Goal: Task Accomplishment & Management: Manage account settings

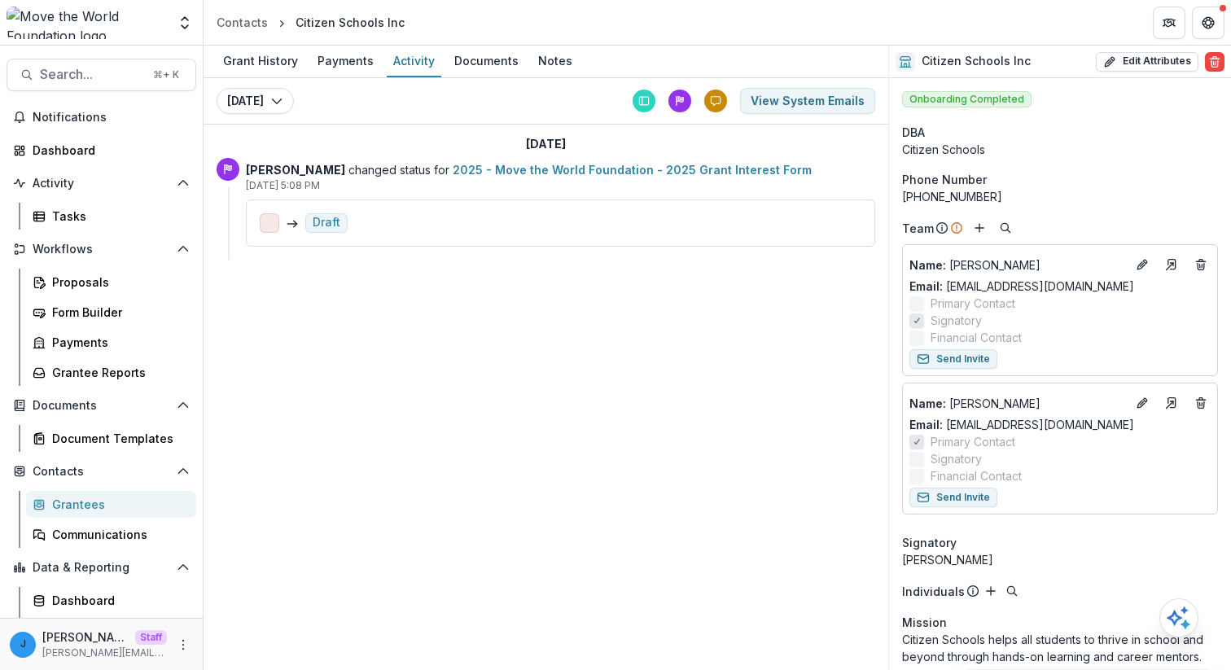
click at [270, 223] on span at bounding box center [270, 223] width 20 height 20
click at [608, 169] on link "2025 - Move the World Foundation - 2025 Grant Interest Form" at bounding box center [632, 170] width 359 height 14
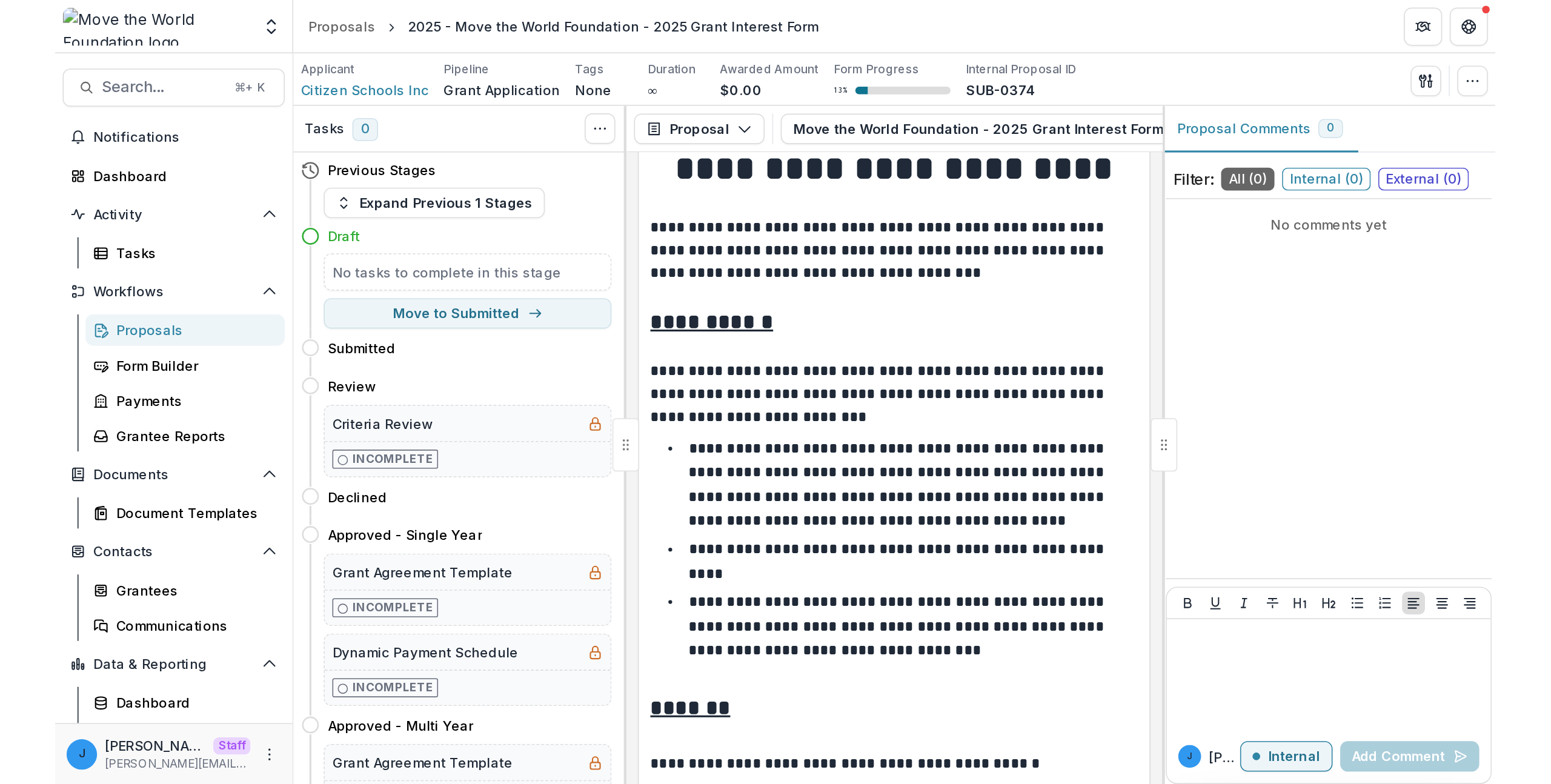
scroll to position [51, 0]
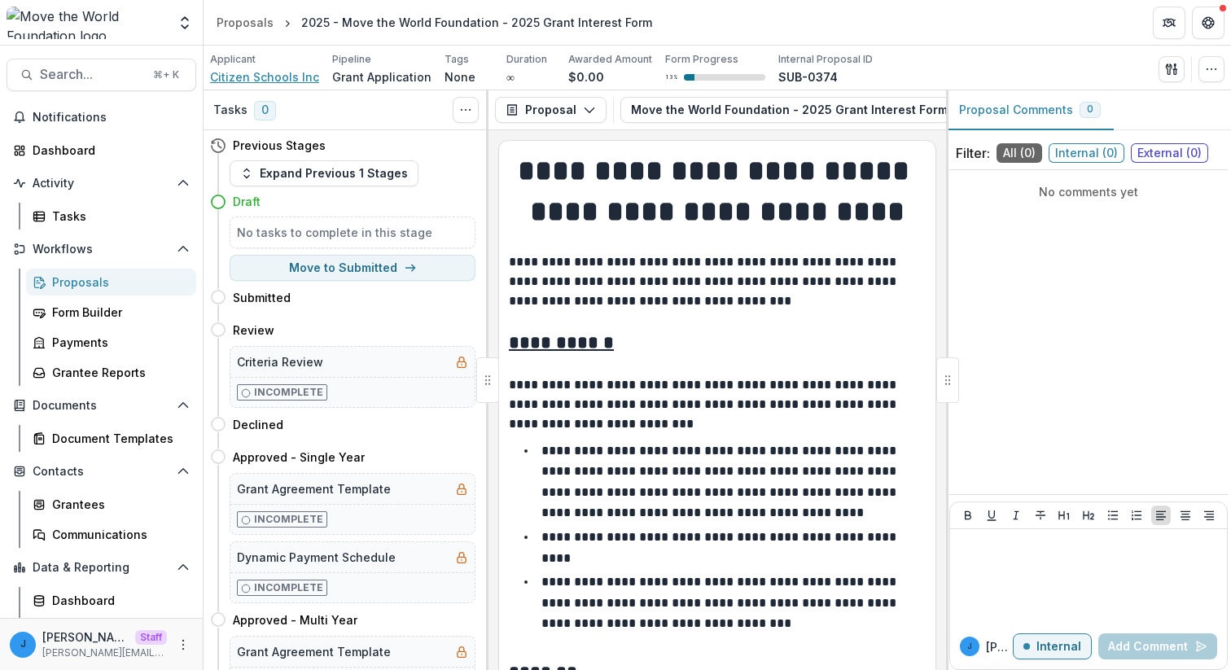
click at [257, 83] on span "Citizen Schools Inc" at bounding box center [264, 76] width 109 height 17
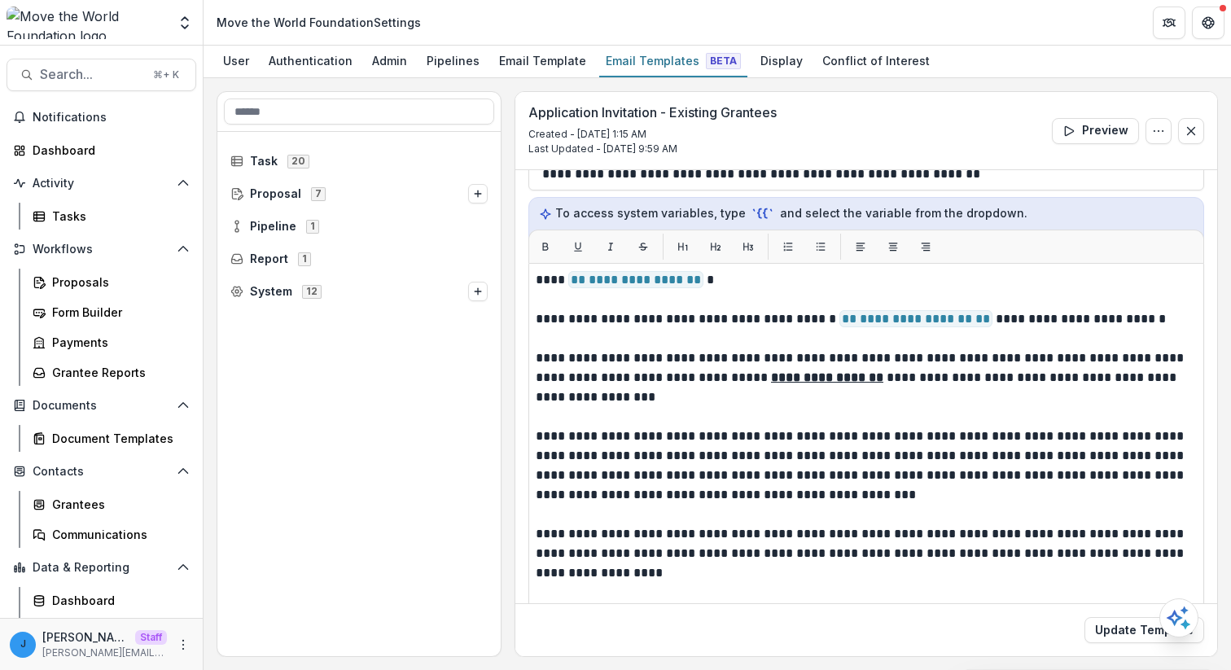
scroll to position [181, 0]
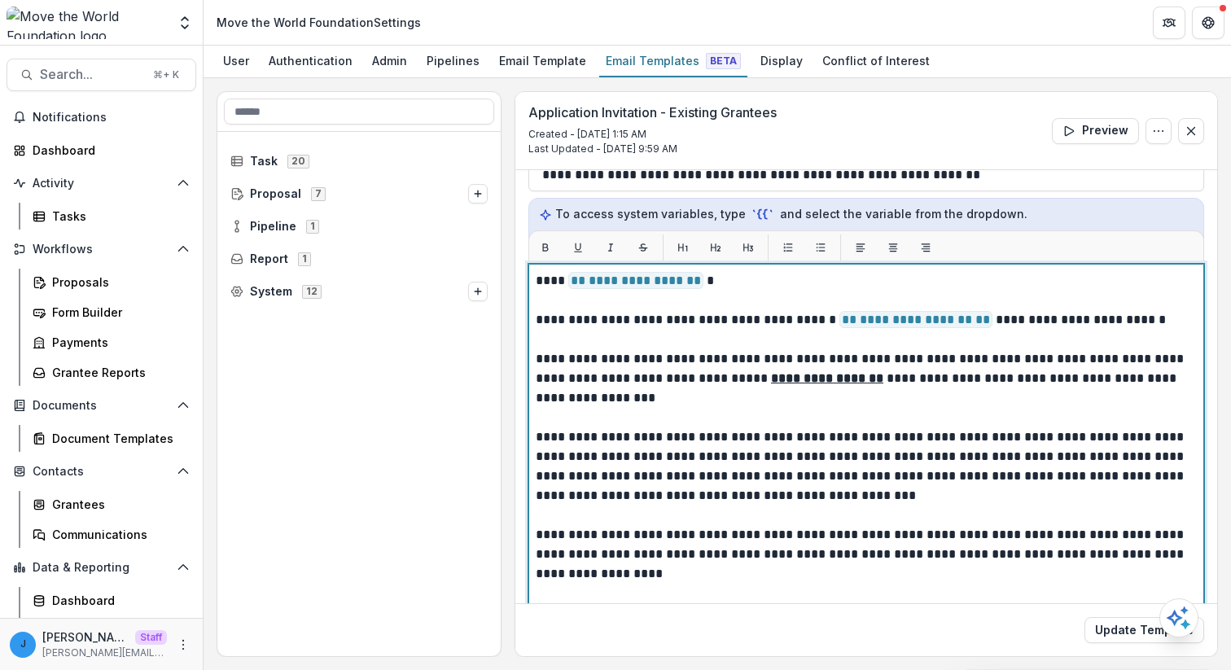
click at [868, 328] on span "**********" at bounding box center [916, 319] width 153 height 17
click at [872, 322] on span "**********" at bounding box center [916, 319] width 153 height 17
click at [868, 340] on p at bounding box center [866, 340] width 661 height 20
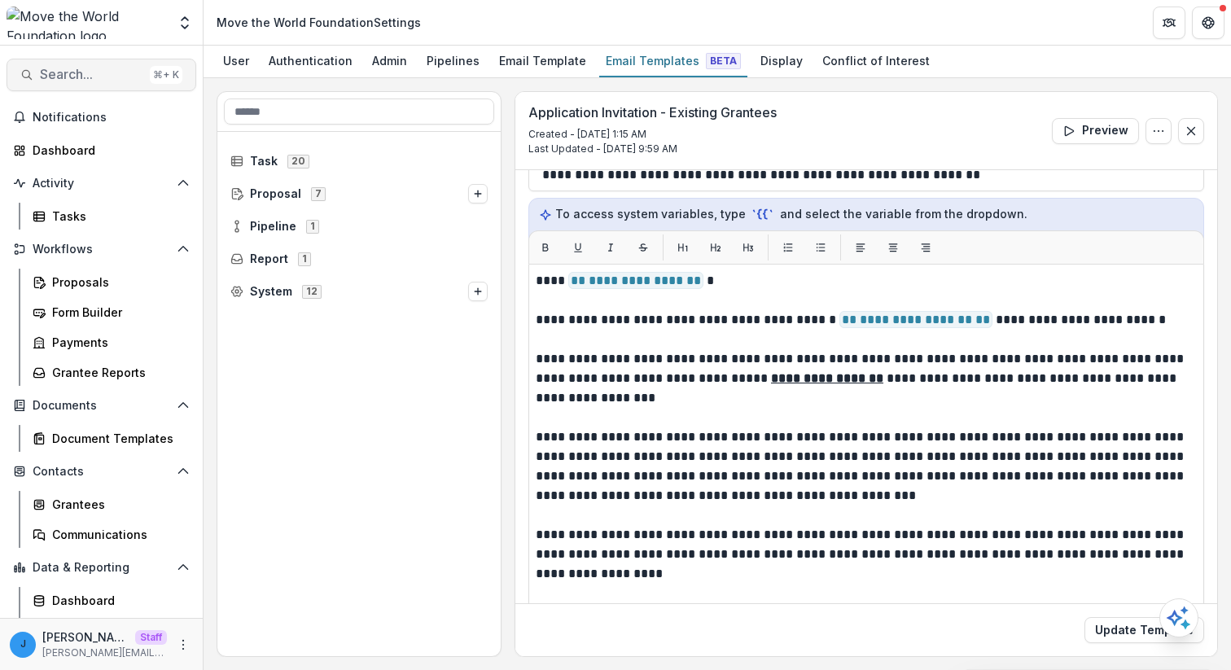
click at [125, 81] on span "Search..." at bounding box center [91, 74] width 103 height 15
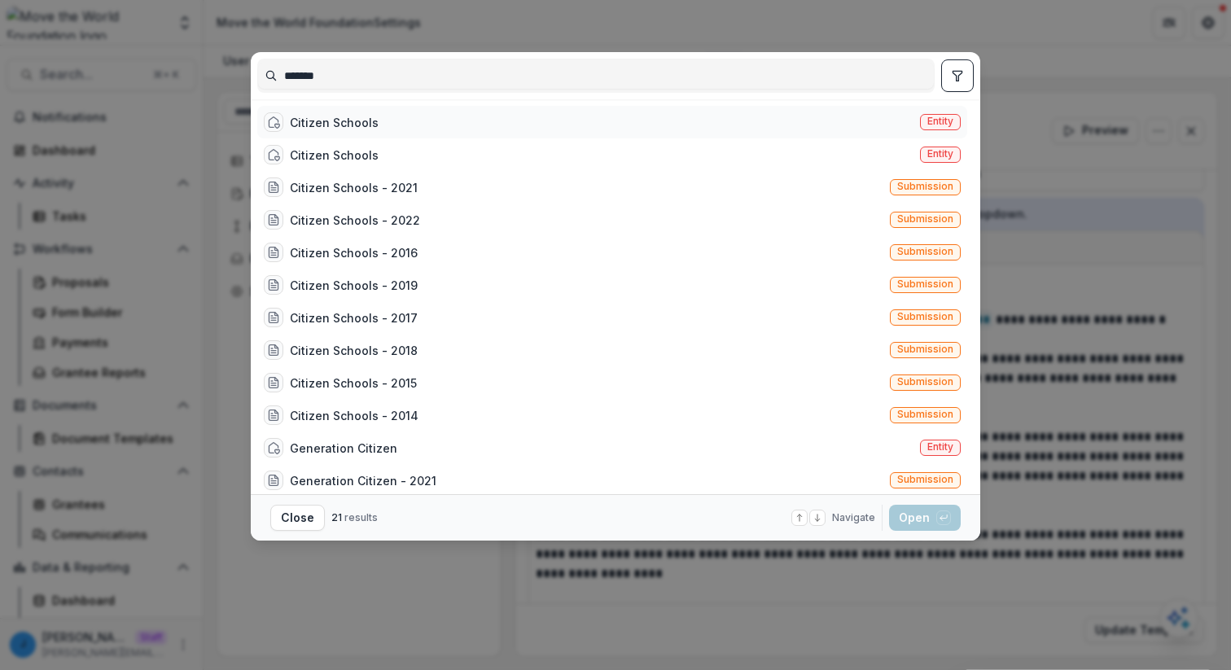
type input "*******"
click at [366, 122] on div "Citizen Schools" at bounding box center [334, 122] width 89 height 17
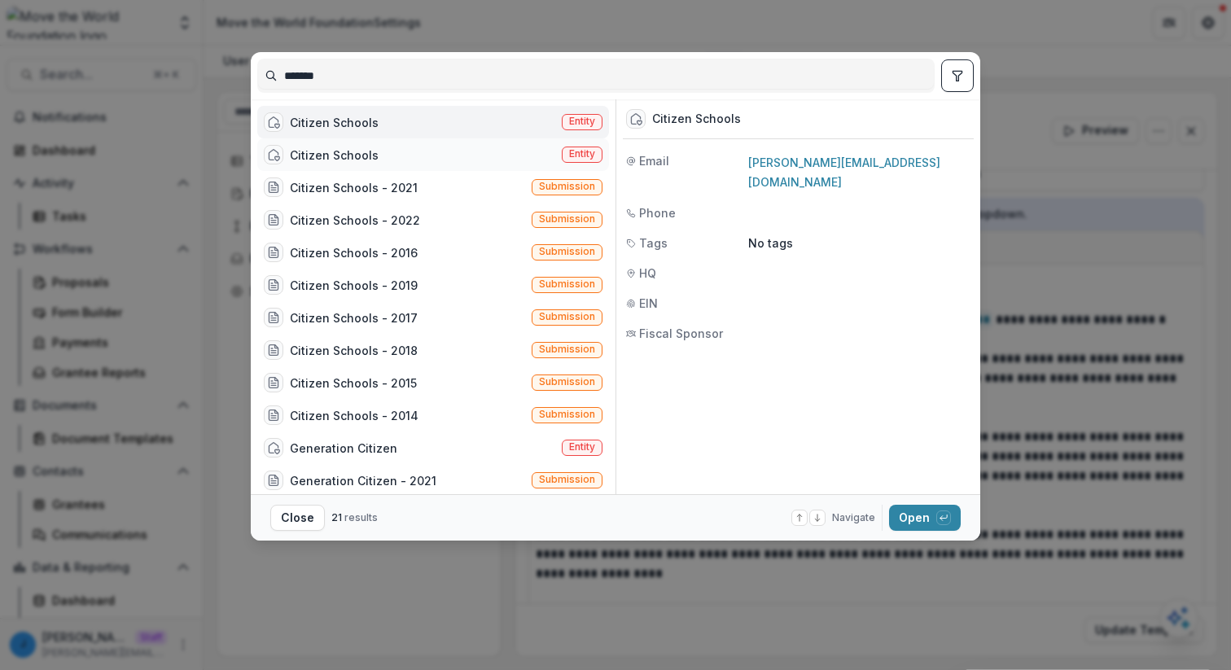
click at [483, 156] on div "Citizen Schools Entity" at bounding box center [433, 154] width 352 height 33
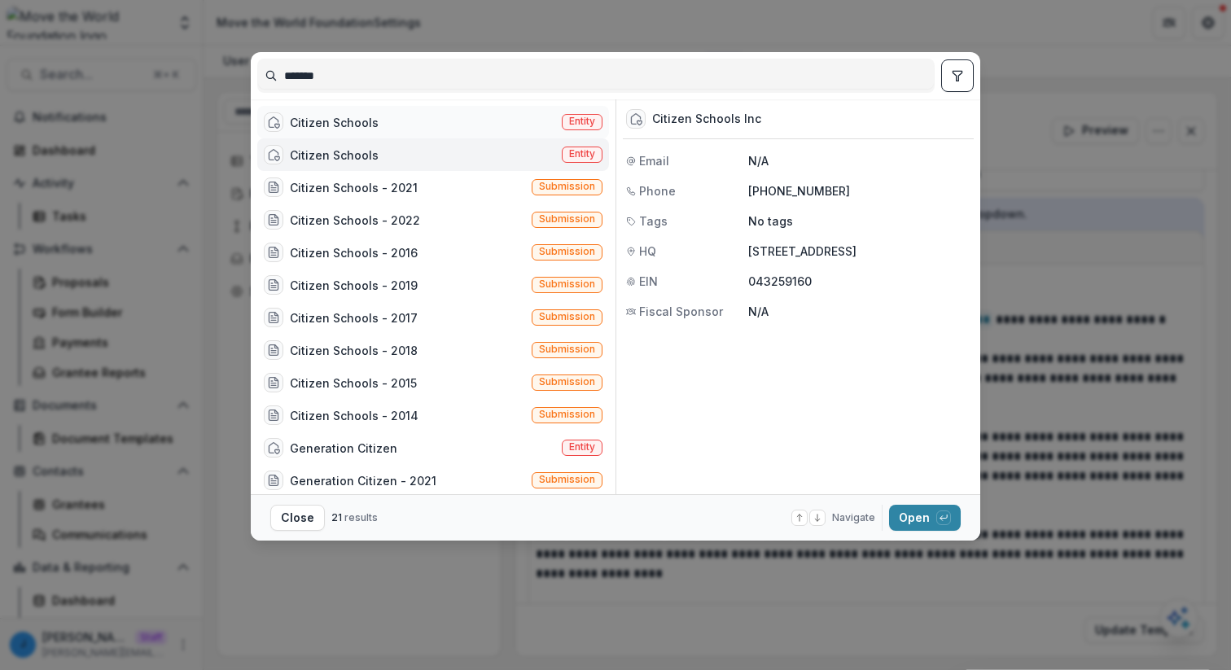
click at [482, 125] on div "Citizen Schools Entity" at bounding box center [433, 122] width 352 height 33
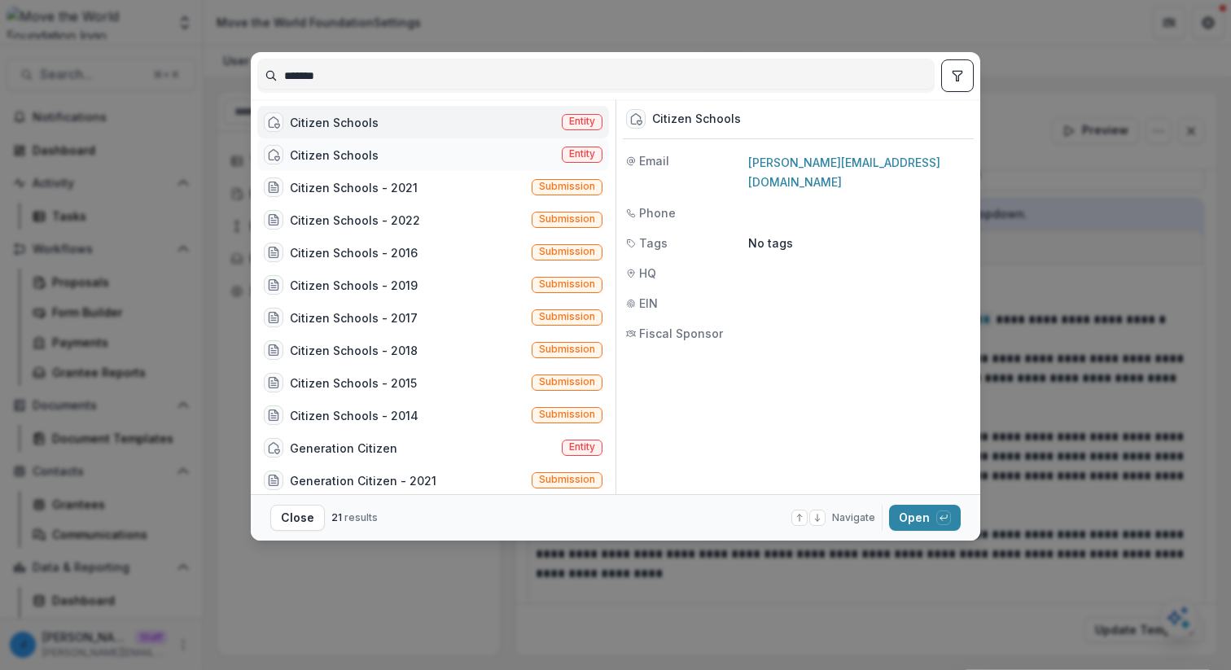
click at [473, 151] on div "Citizen Schools Entity" at bounding box center [433, 154] width 352 height 33
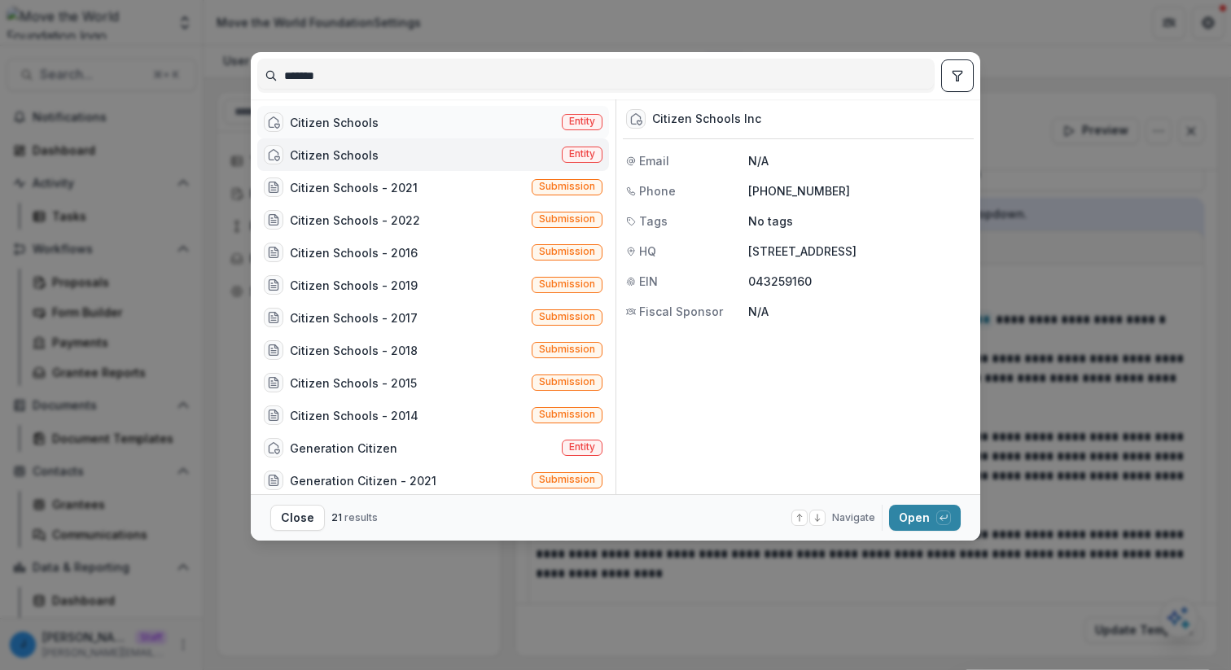
click at [458, 128] on div "Citizen Schools Entity" at bounding box center [433, 122] width 352 height 33
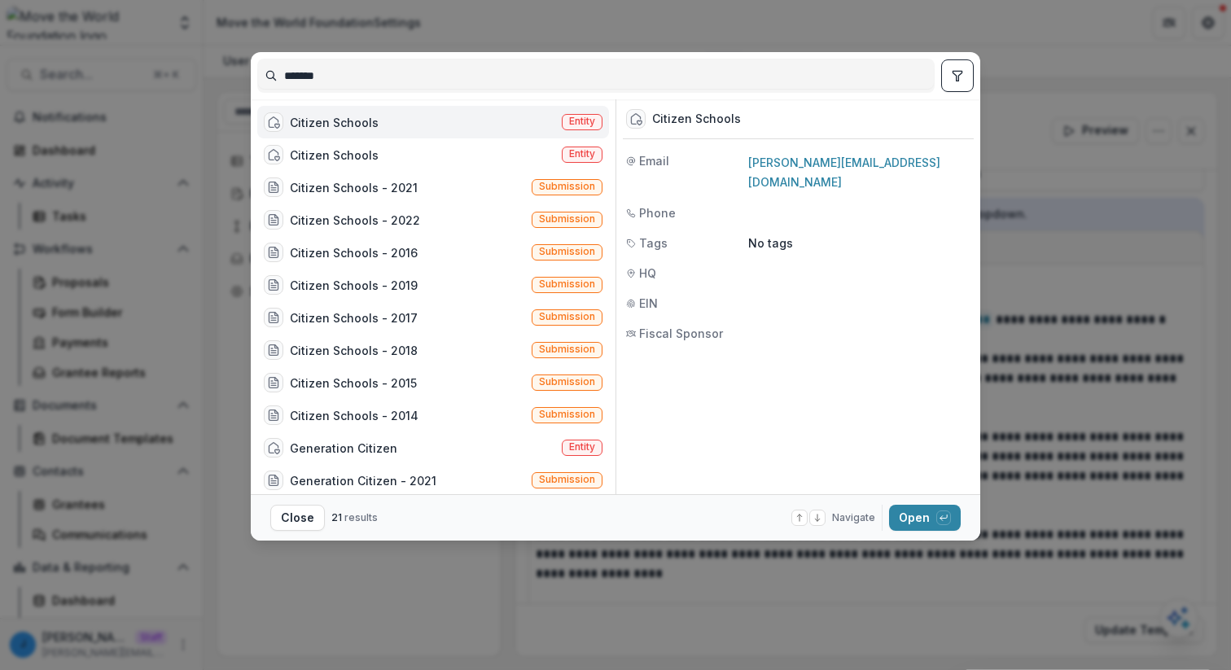
click at [449, 135] on div "Citizen Schools Entity" at bounding box center [433, 122] width 352 height 33
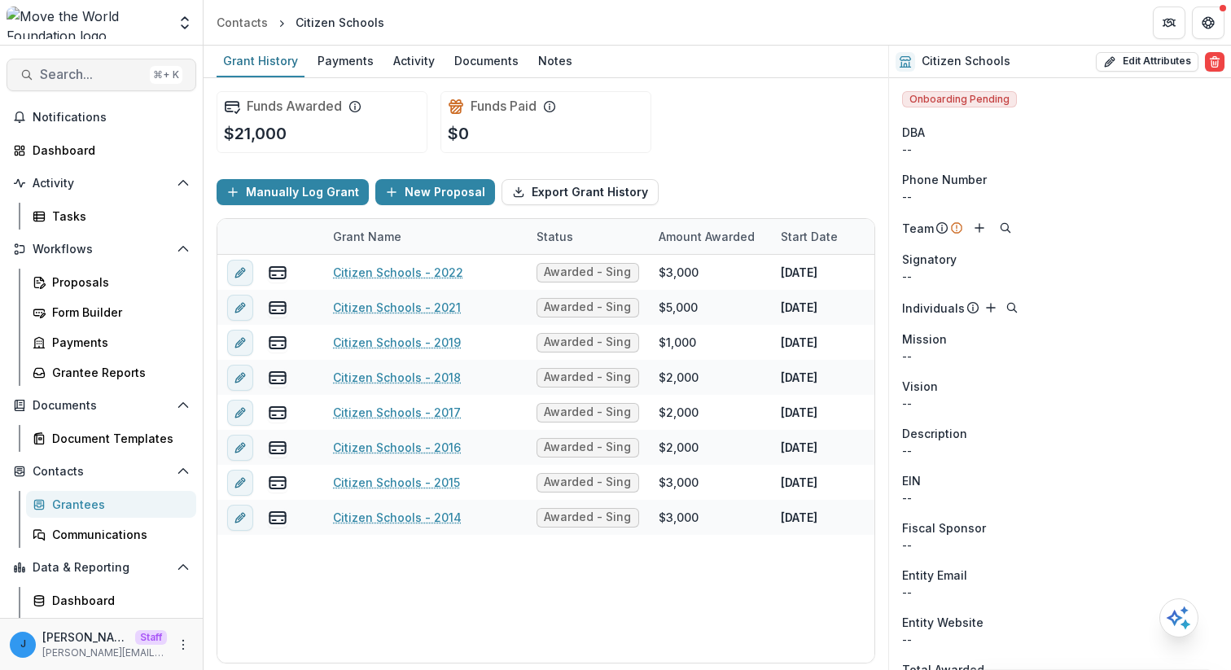
click at [111, 64] on button "Search... ⌘ + K" at bounding box center [102, 75] width 190 height 33
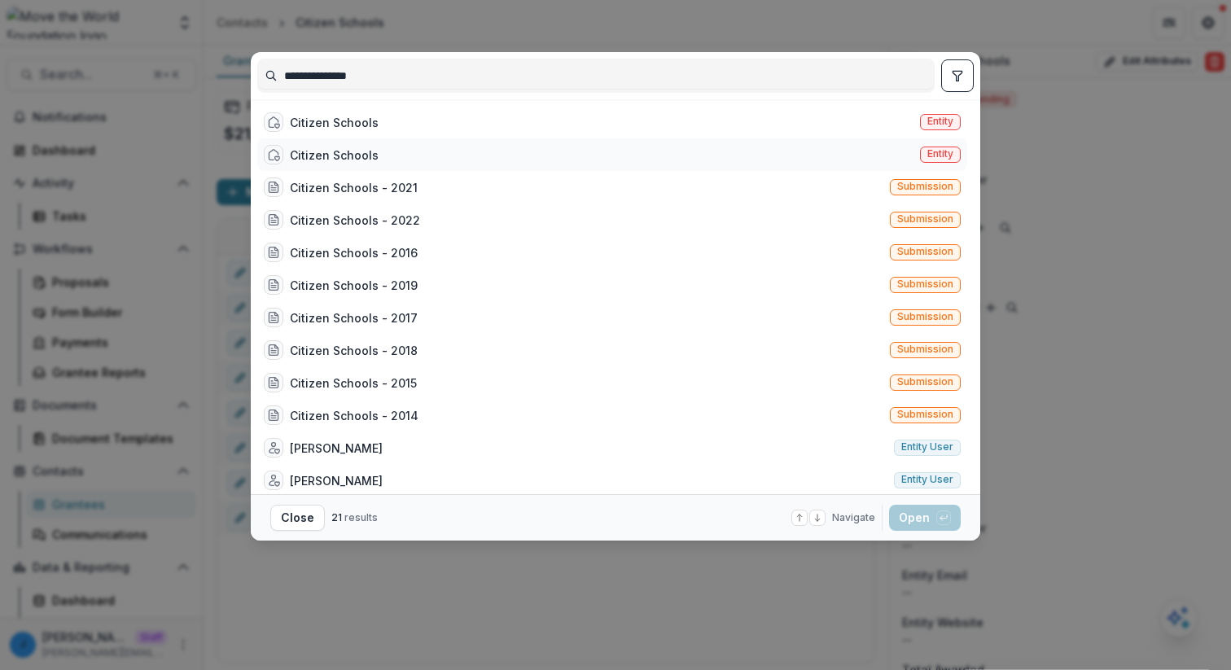
type input "**********"
click at [346, 155] on div "Citizen Schools" at bounding box center [334, 155] width 89 height 17
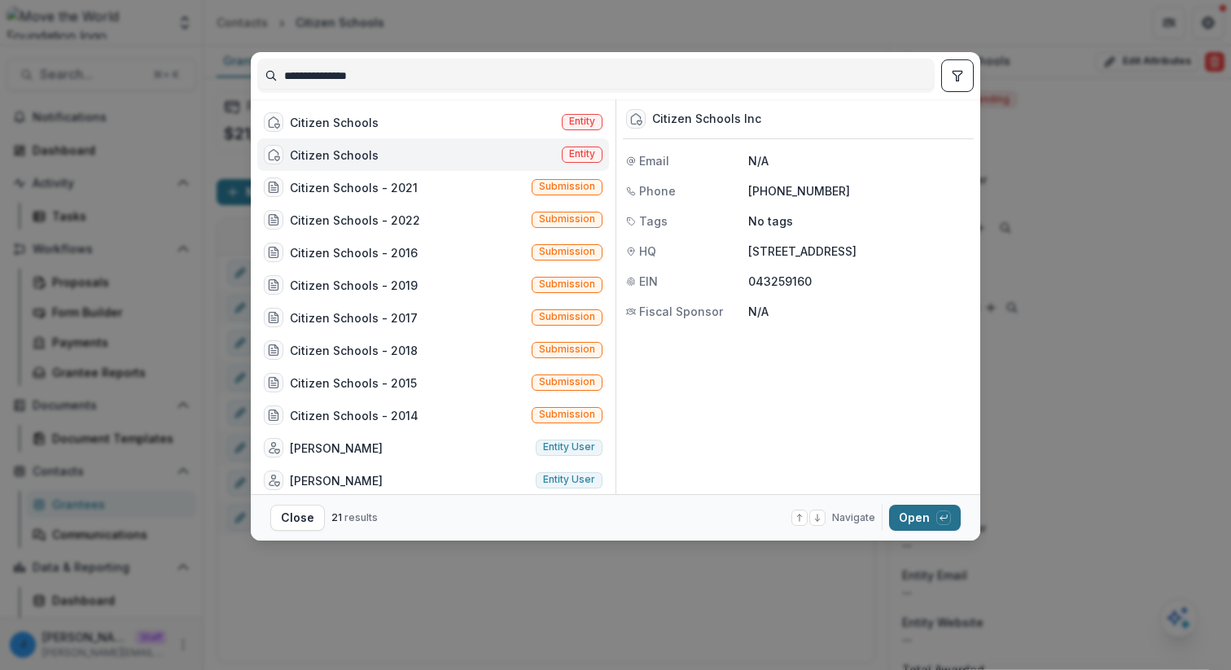
click at [942, 510] on button "Open with enter key" at bounding box center [925, 518] width 72 height 26
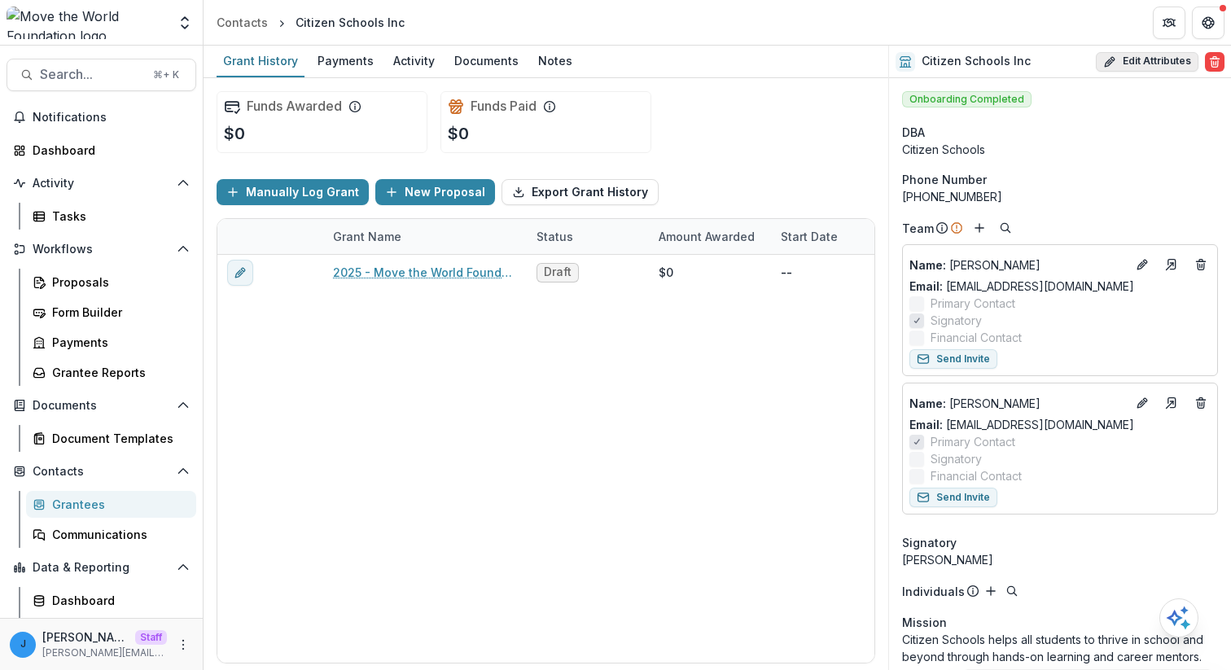
click at [1130, 60] on button "Edit Attributes" at bounding box center [1147, 62] width 103 height 20
select select "**"
select select
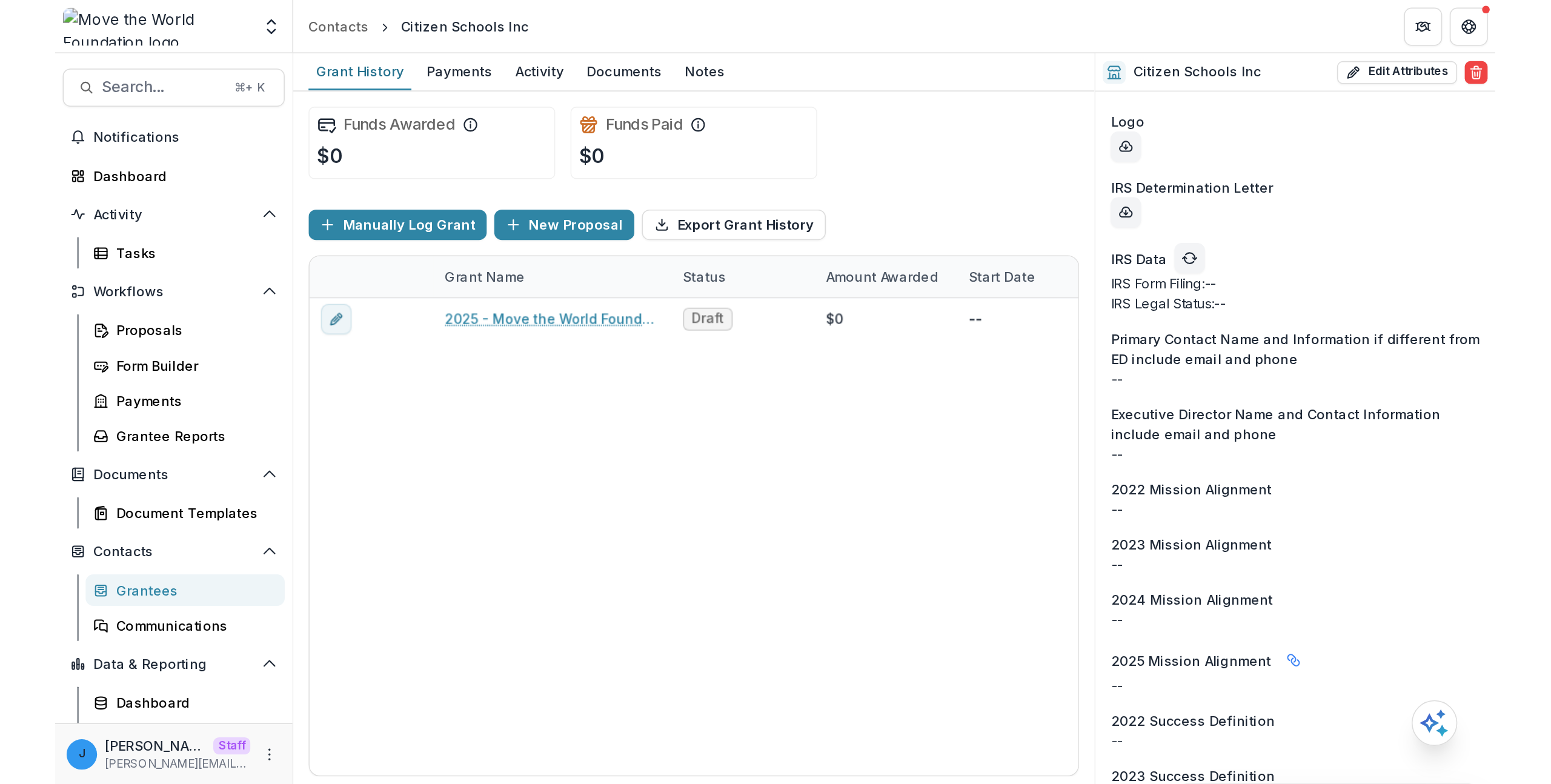
scroll to position [1288, 0]
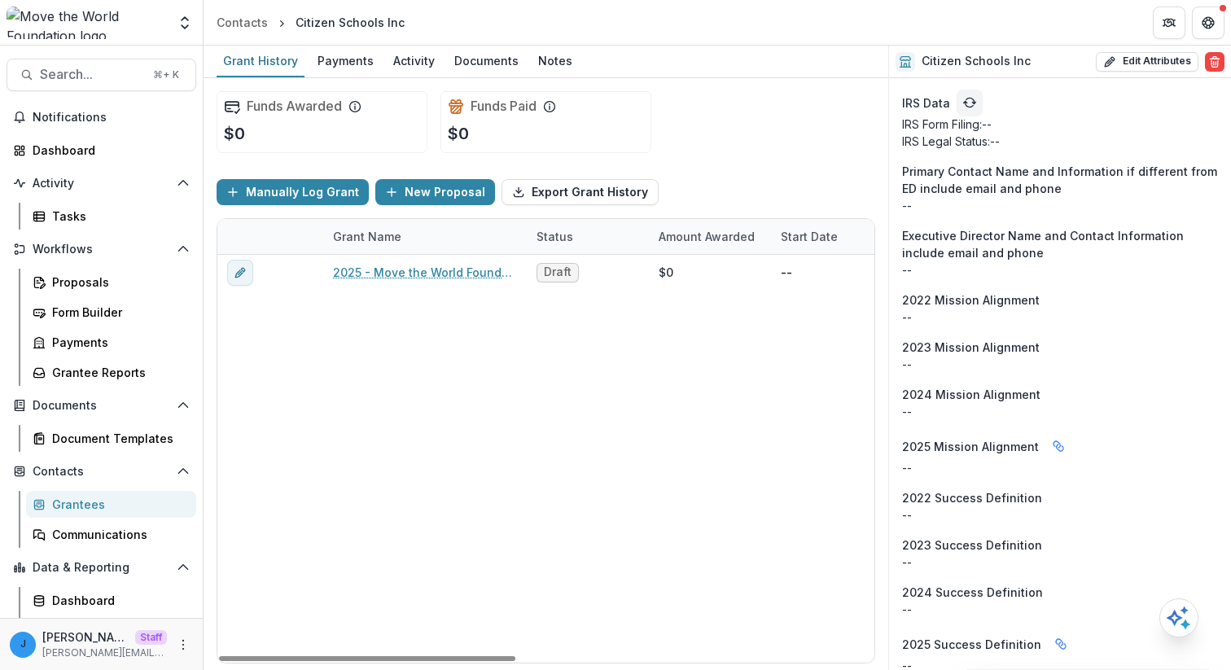
click at [1018, 33] on header "Contacts Citizen Schools Inc" at bounding box center [718, 22] width 1028 height 45
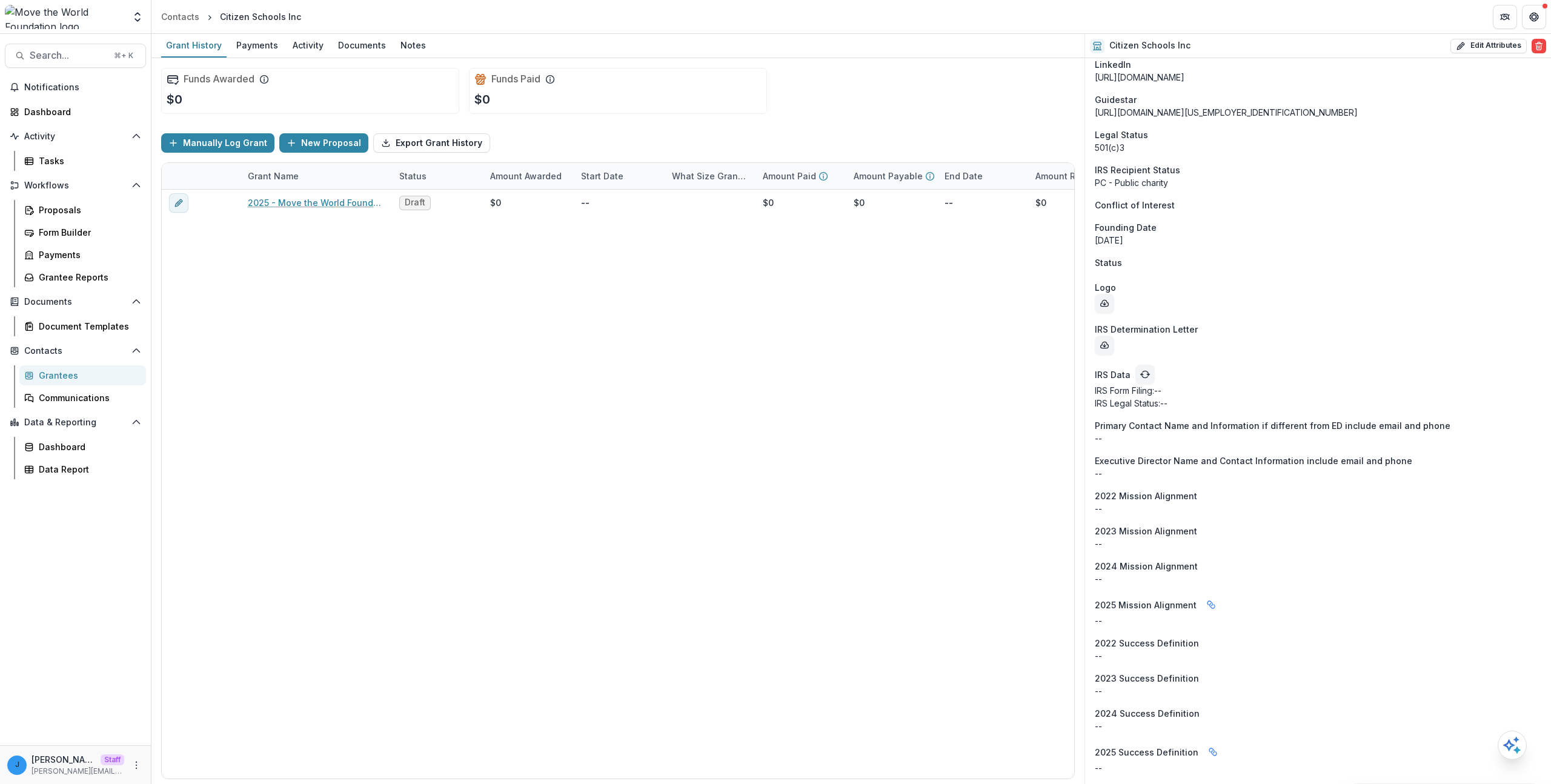
scroll to position [965, 0]
